Goal: Use online tool/utility: Utilize a website feature to perform a specific function

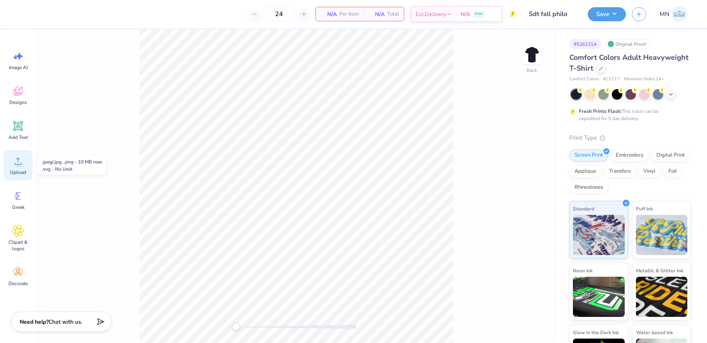
click at [23, 163] on icon at bounding box center [18, 161] width 12 height 12
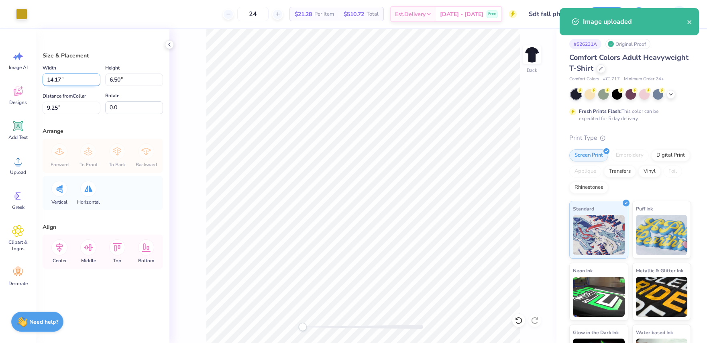
drag, startPoint x: 80, startPoint y: 80, endPoint x: 84, endPoint y: 83, distance: 5.1
click at [80, 80] on input "14.17" at bounding box center [72, 79] width 58 height 12
type input "3.00"
type input "1.38"
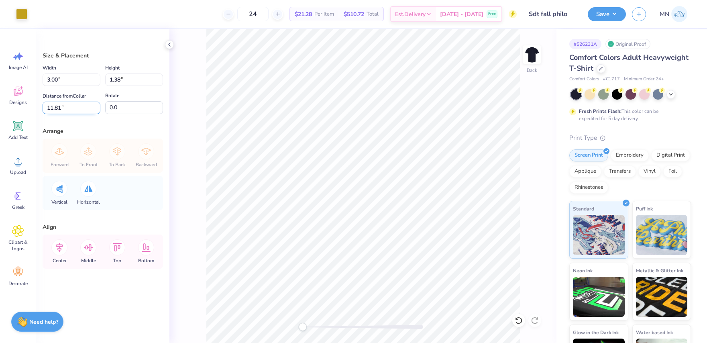
click at [66, 113] on input "11.81" at bounding box center [72, 108] width 58 height 12
type input "3"
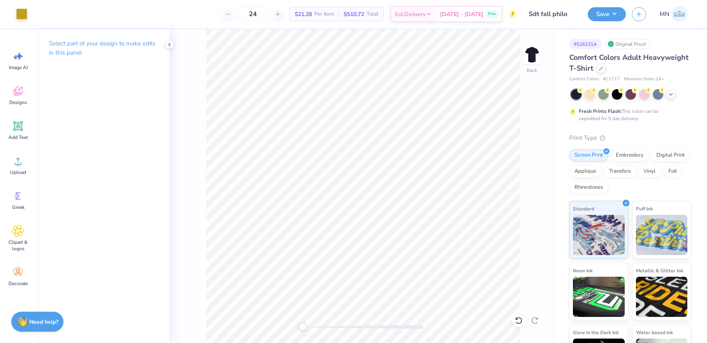
click at [544, 50] on div "Back" at bounding box center [362, 186] width 387 height 314
click at [536, 51] on img at bounding box center [532, 55] width 32 height 32
drag, startPoint x: 25, startPoint y: 167, endPoint x: 29, endPoint y: 167, distance: 4.4
click at [25, 167] on div "Upload" at bounding box center [18, 165] width 29 height 30
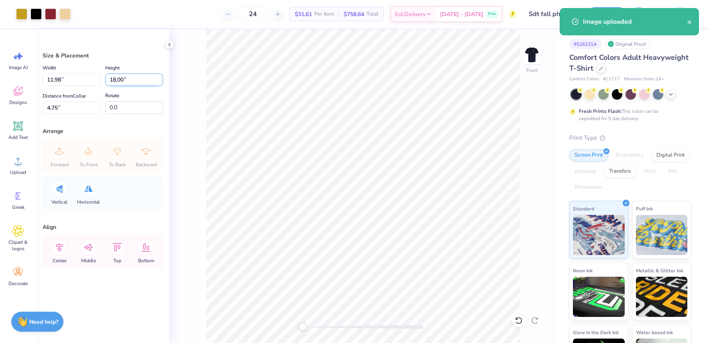
click at [117, 82] on input "18.00" at bounding box center [134, 79] width 58 height 12
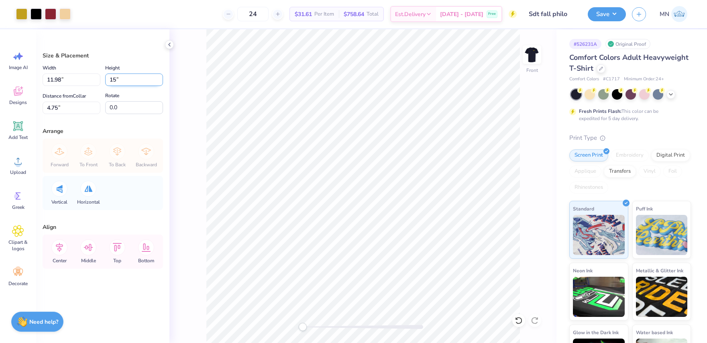
type input "15"
type input "9.99"
type input "15.00"
type input "6.25"
click at [76, 112] on input "6.25" at bounding box center [72, 108] width 58 height 12
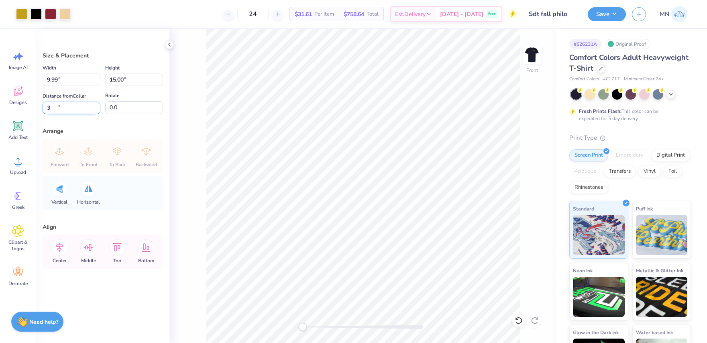
type input "3"
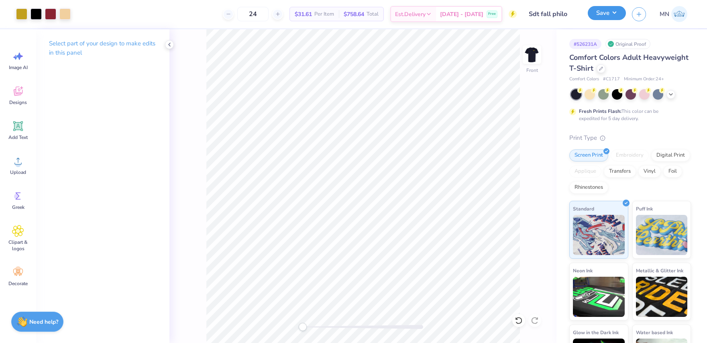
click at [606, 18] on button "Save" at bounding box center [607, 13] width 38 height 14
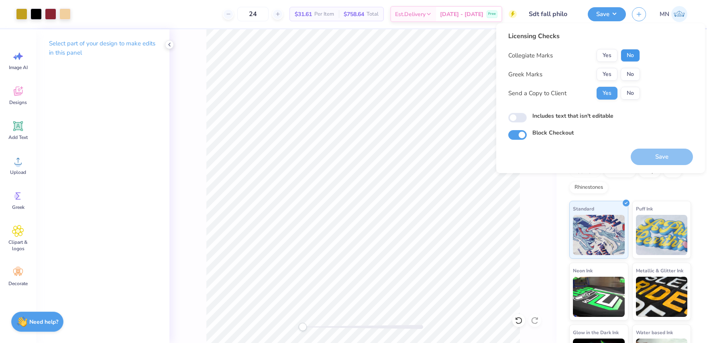
click at [627, 54] on button "No" at bounding box center [630, 55] width 19 height 13
drag, startPoint x: 605, startPoint y: 69, endPoint x: 612, endPoint y: 83, distance: 15.6
click at [605, 69] on button "Yes" at bounding box center [607, 74] width 21 height 13
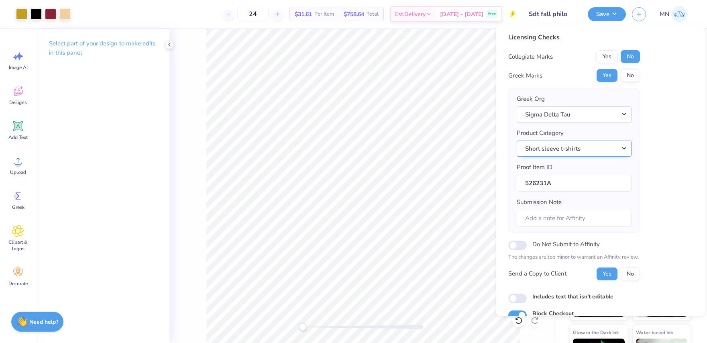
scroll to position [37, 0]
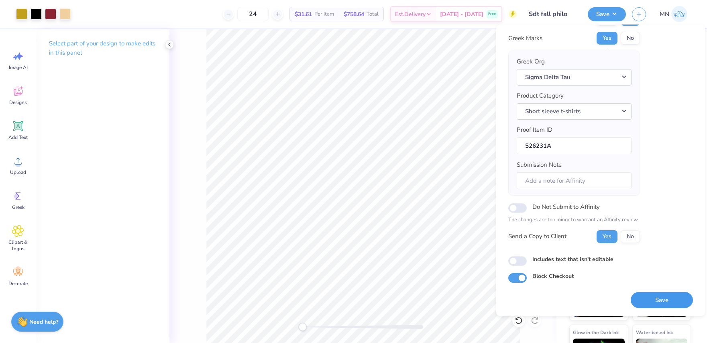
click at [661, 303] on button "Save" at bounding box center [662, 300] width 62 height 16
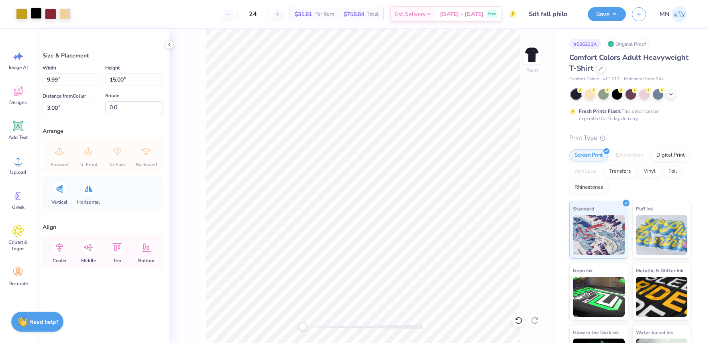
click at [35, 14] on div at bounding box center [36, 13] width 11 height 11
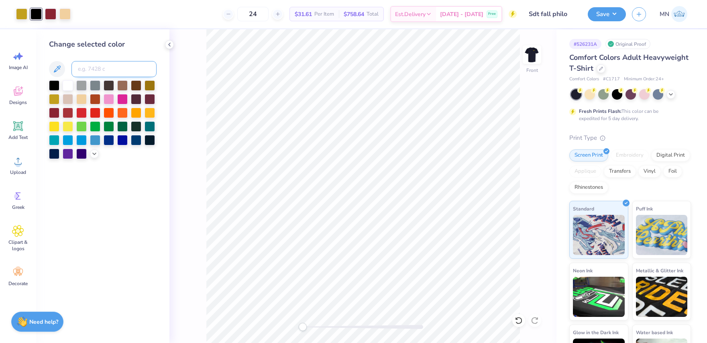
click at [101, 69] on input at bounding box center [113, 69] width 85 height 16
type input "202"
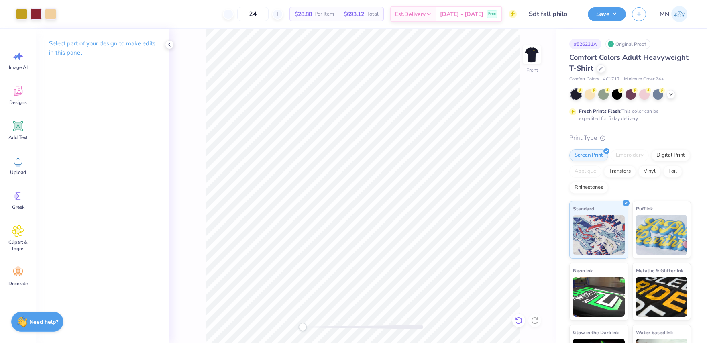
click at [520, 320] on icon at bounding box center [519, 320] width 8 height 8
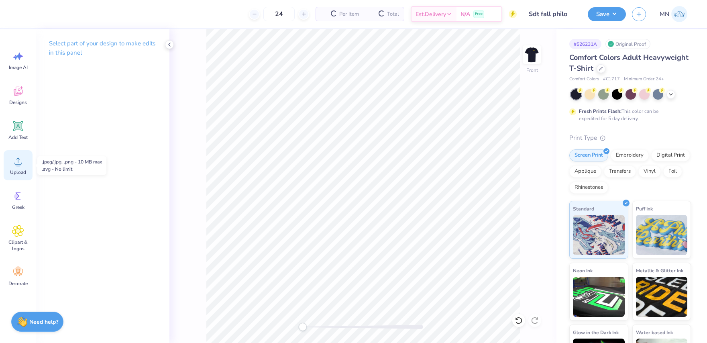
click at [18, 162] on circle at bounding box center [18, 164] width 6 height 6
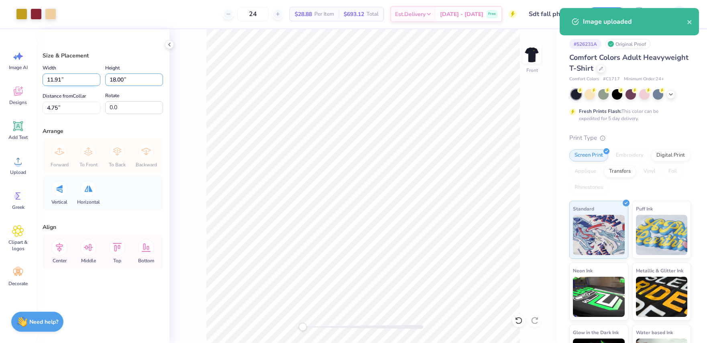
drag, startPoint x: 136, startPoint y: 80, endPoint x: 93, endPoint y: 75, distance: 42.9
click at [93, 75] on div "Width 11.91 11.91 " Height 18.00 18.00 "" at bounding box center [103, 74] width 120 height 23
type input "15"
type input "9.93"
type input "15.00"
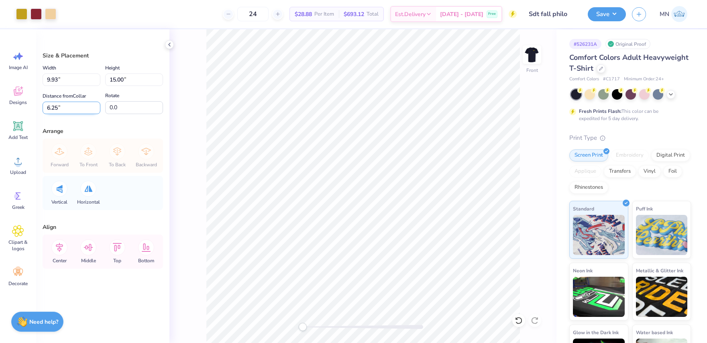
click at [60, 112] on input "6.25" at bounding box center [72, 108] width 58 height 12
type input "3"
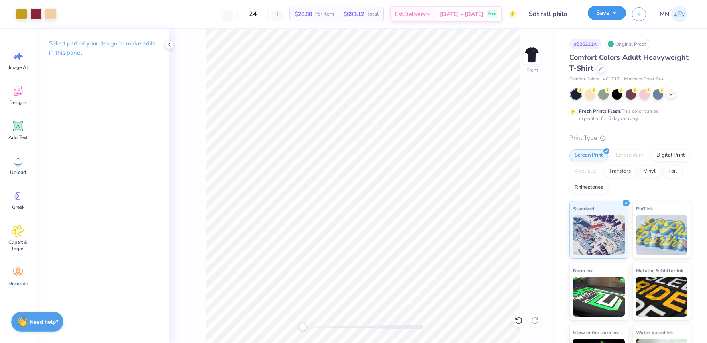
click at [603, 16] on button "Save" at bounding box center [607, 13] width 38 height 14
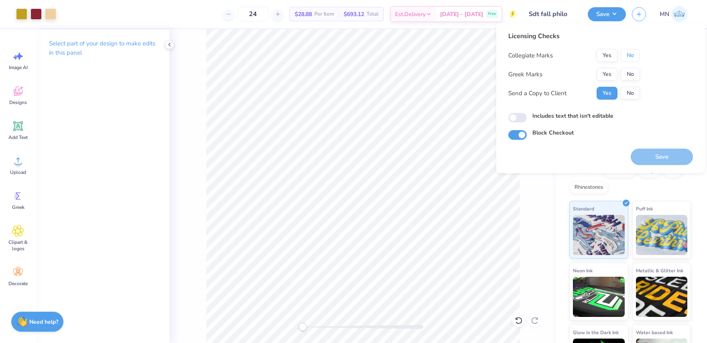
drag, startPoint x: 631, startPoint y: 57, endPoint x: 619, endPoint y: 66, distance: 15.4
click at [631, 58] on button "No" at bounding box center [630, 55] width 19 height 13
click at [607, 71] on button "Yes" at bounding box center [607, 74] width 21 height 13
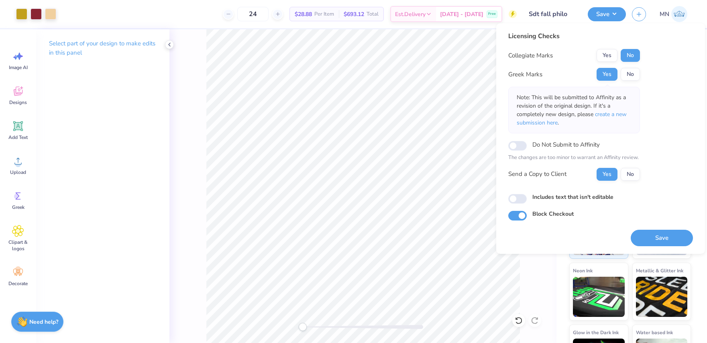
drag, startPoint x: 680, startPoint y: 240, endPoint x: 669, endPoint y: 223, distance: 20.0
click at [680, 240] on button "Save" at bounding box center [662, 238] width 62 height 16
